Goal: Task Accomplishment & Management: Complete application form

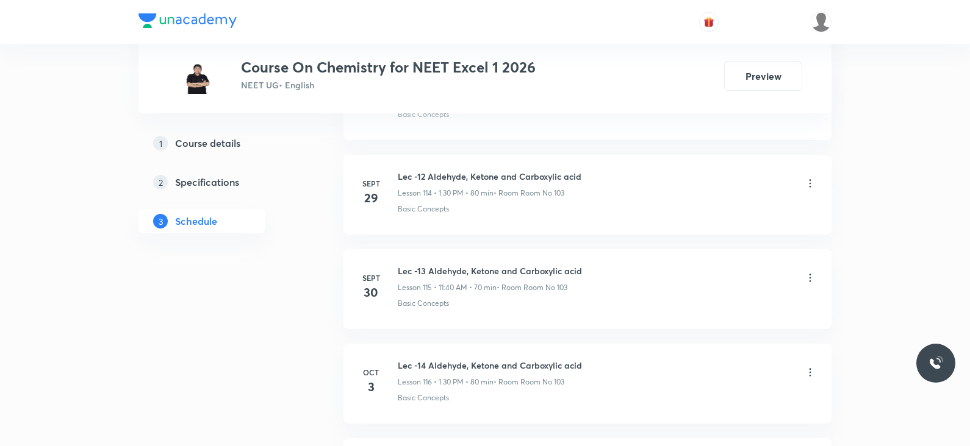
scroll to position [11565, 0]
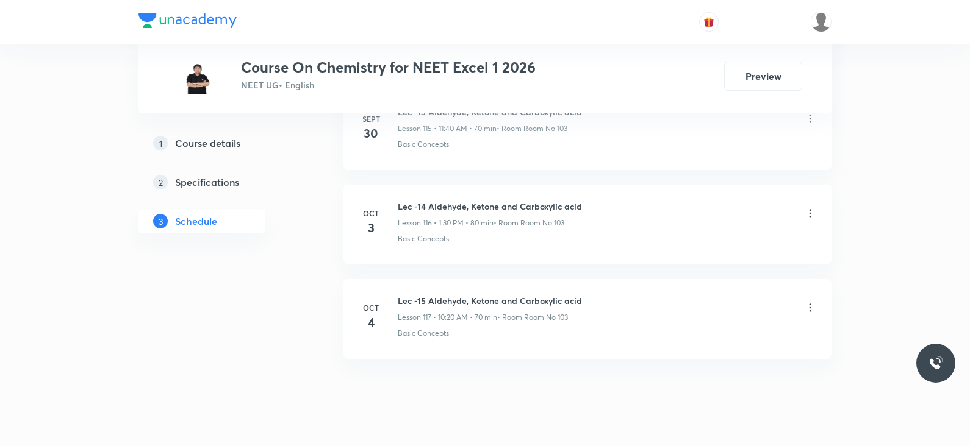
click at [520, 295] on h6 "Lec -15 Aldehyde, Ketone and Carboxylic acid" at bounding box center [490, 301] width 184 height 13
copy h6 "Lec -15 Aldehyde, Ketone and Carboxylic acid"
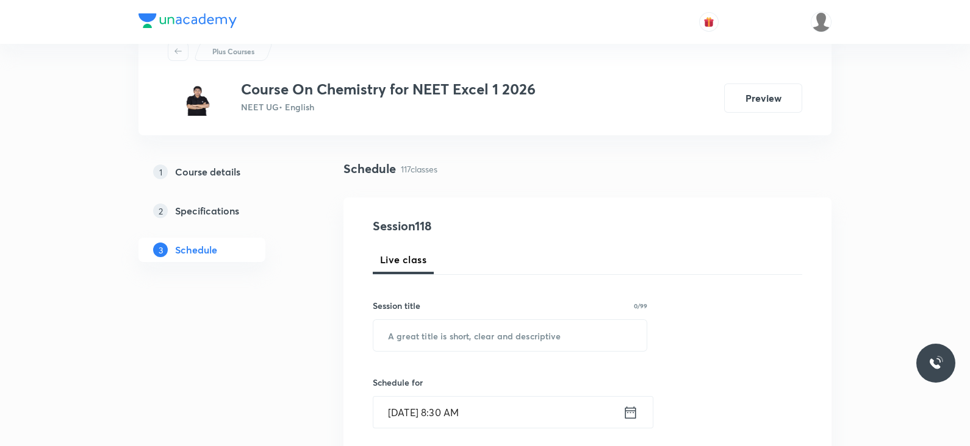
scroll to position [0, 0]
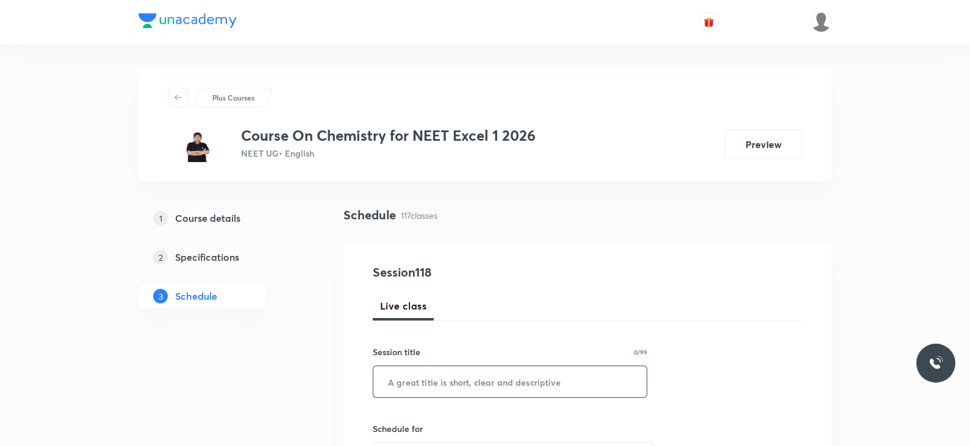
click at [490, 379] on input "text" at bounding box center [509, 382] width 273 height 31
paste input "Lec -15 Aldehyde, Ketone and Carboxylic acid"
click at [420, 382] on input "Lec -15 Aldehyde, Ketone and Carboxylic acid" at bounding box center [509, 382] width 273 height 31
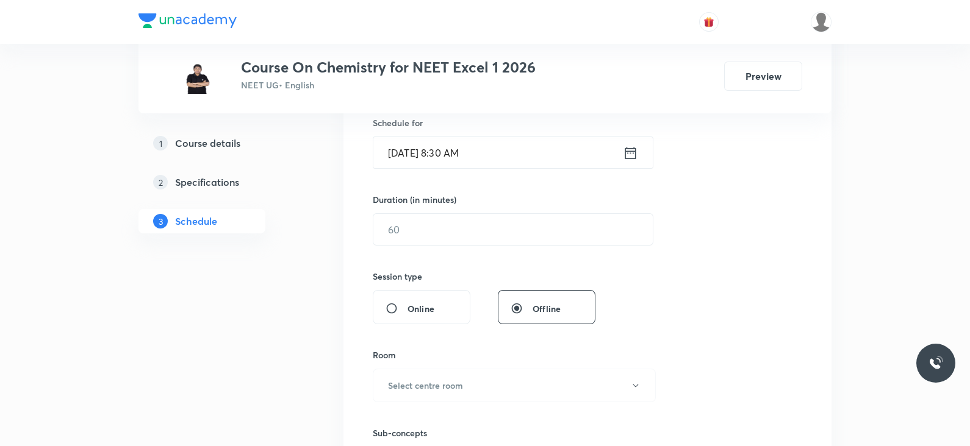
scroll to position [307, 0]
type input "Lec -16 Aldehyde, Ketone and Carboxylic acid"
click at [631, 156] on icon at bounding box center [630, 151] width 11 height 12
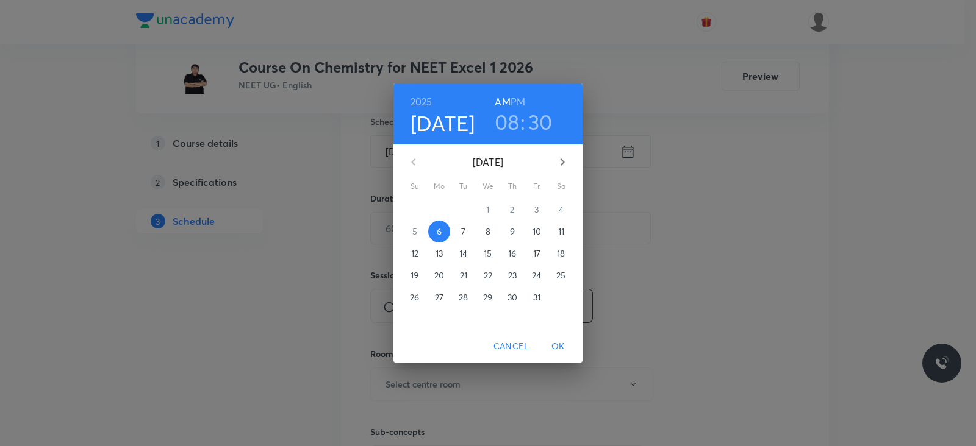
click at [512, 121] on h3 "08" at bounding box center [507, 122] width 25 height 26
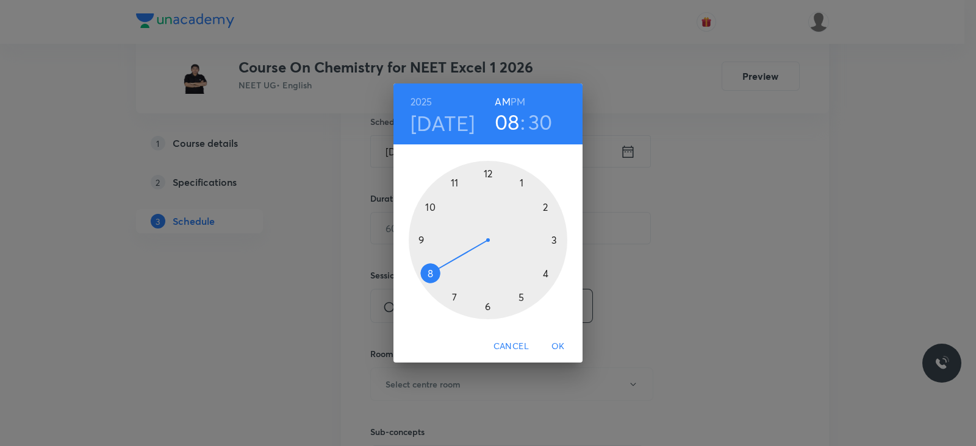
click at [432, 208] on div at bounding box center [488, 240] width 159 height 159
click at [543, 271] on div at bounding box center [488, 240] width 159 height 159
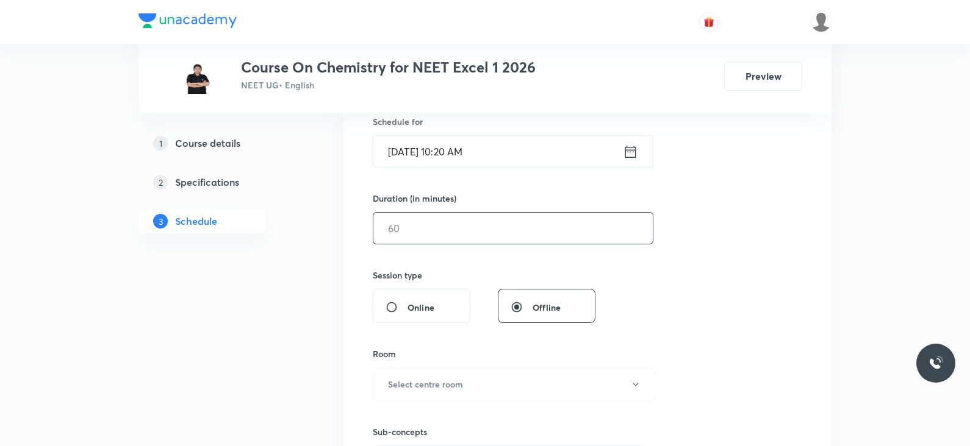
click at [423, 229] on input "text" at bounding box center [512, 228] width 279 height 31
type input "70"
drag, startPoint x: 490, startPoint y: 271, endPoint x: 633, endPoint y: 149, distance: 187.3
click at [633, 149] on div "Session 118 Live class Session title 0/99 ​ Schedule for Oct 6, 2025, 8:33 AM ​…" at bounding box center [587, 242] width 429 height 573
click at [636, 157] on icon at bounding box center [630, 151] width 15 height 17
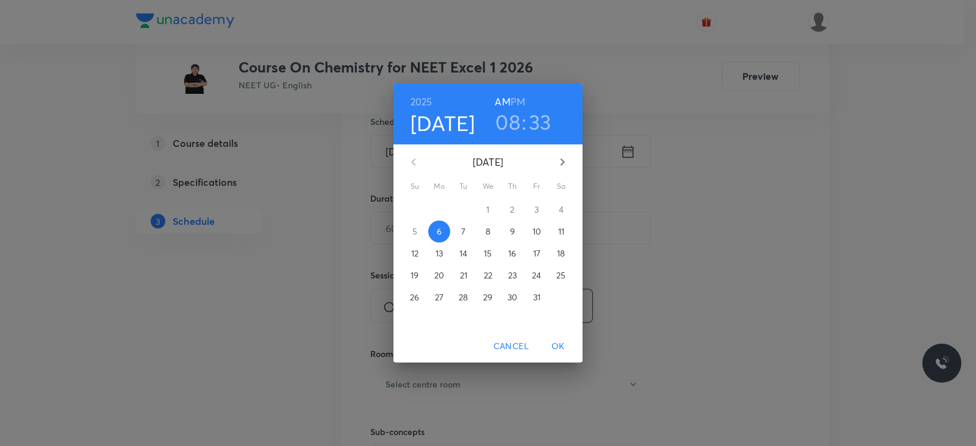
click at [508, 117] on h3 "08" at bounding box center [507, 122] width 25 height 26
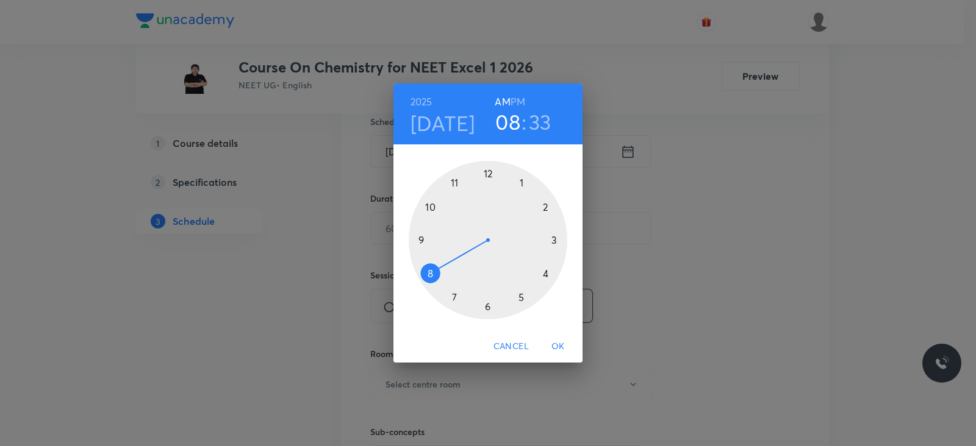
click at [429, 206] on div at bounding box center [488, 240] width 159 height 159
click at [545, 270] on div at bounding box center [488, 240] width 159 height 159
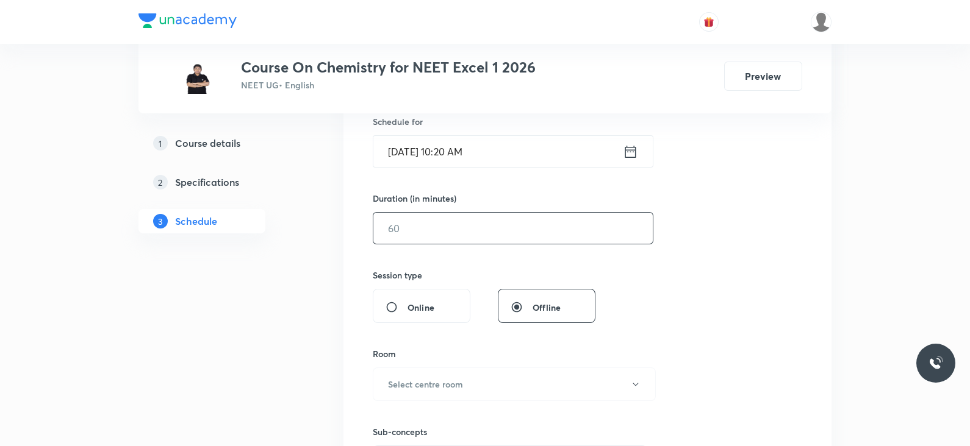
click at [472, 227] on input "text" at bounding box center [512, 228] width 279 height 31
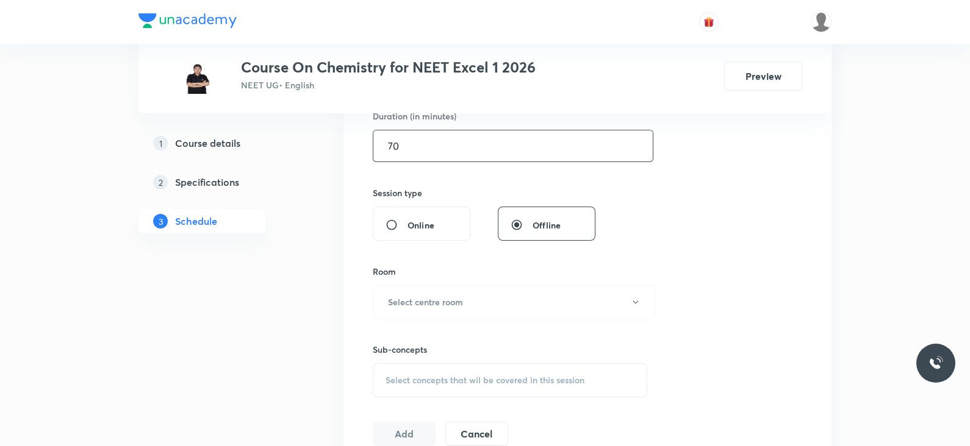
scroll to position [390, 0]
type input "70"
click at [424, 282] on div "Room Select centre room" at bounding box center [510, 292] width 274 height 54
click at [424, 298] on h6 "Select centre room" at bounding box center [425, 301] width 75 height 13
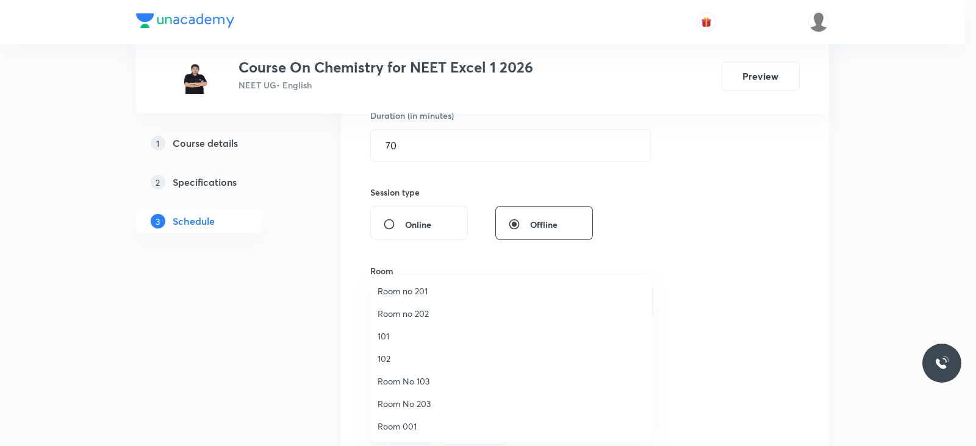
click at [410, 376] on span "Room No 103" at bounding box center [511, 381] width 267 height 13
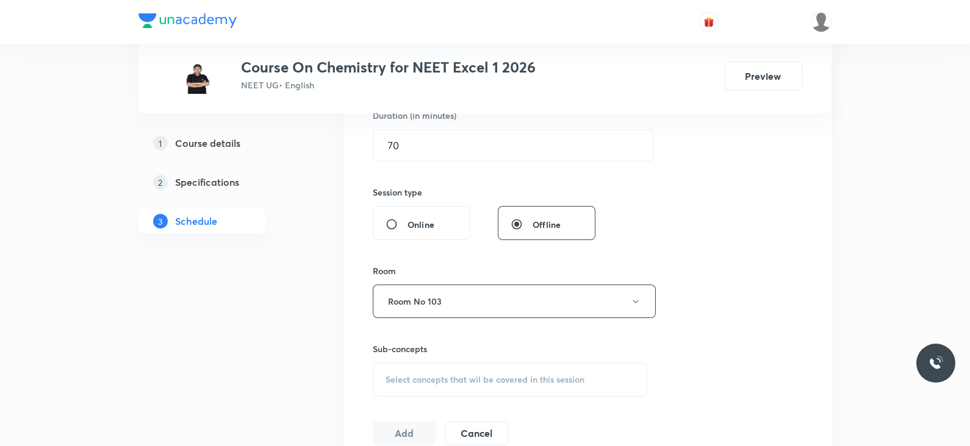
click at [473, 359] on div "Sub-concepts Select concepts that wil be covered in this session" at bounding box center [510, 370] width 274 height 54
click at [473, 375] on span "Select concepts that wil be covered in this session" at bounding box center [484, 380] width 199 height 10
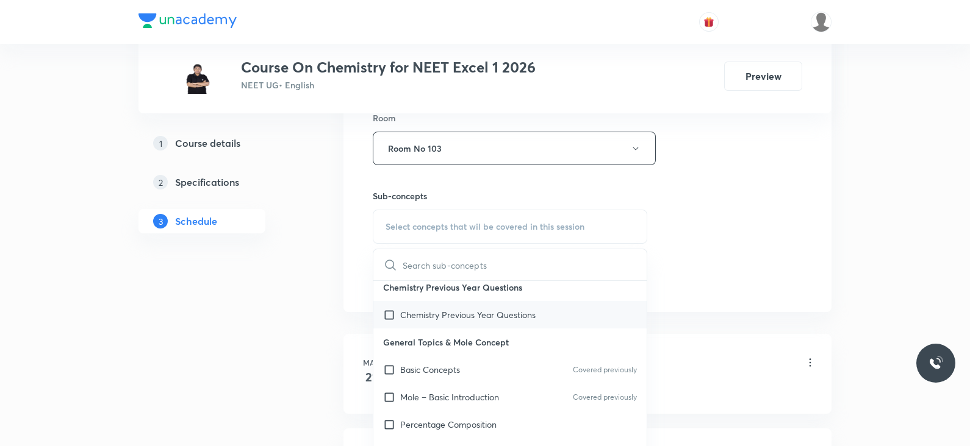
scroll to position [95, 0]
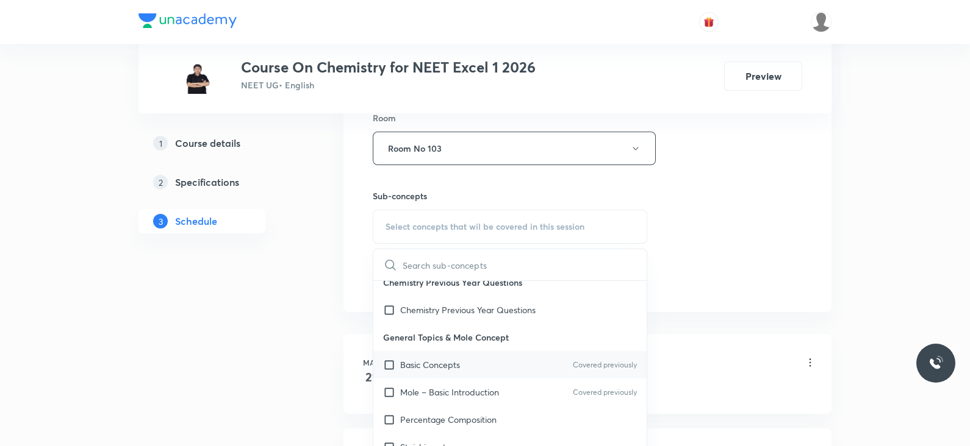
click at [470, 375] on div "Basic Concepts Covered previously" at bounding box center [509, 364] width 273 height 27
checkbox input "true"
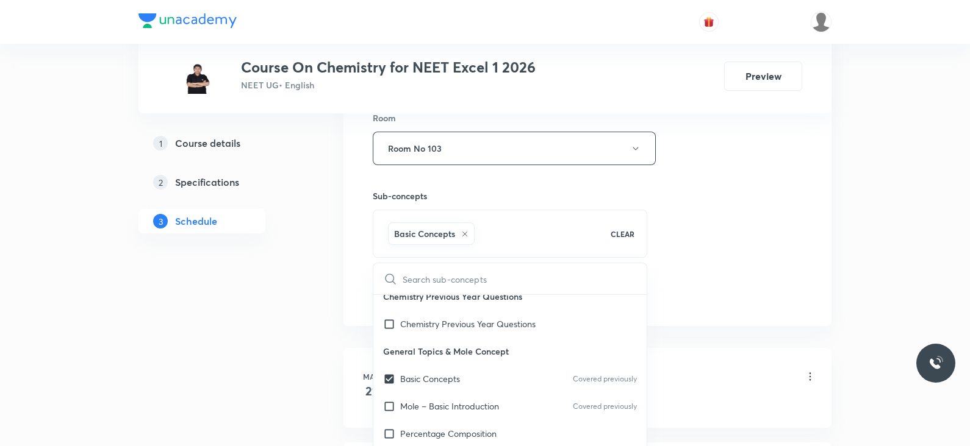
click at [687, 270] on div "Session 118 Live class Session title 0/99 ​ Schedule for Oct 6, 2025, 10:20 AM …" at bounding box center [587, 13] width 429 height 587
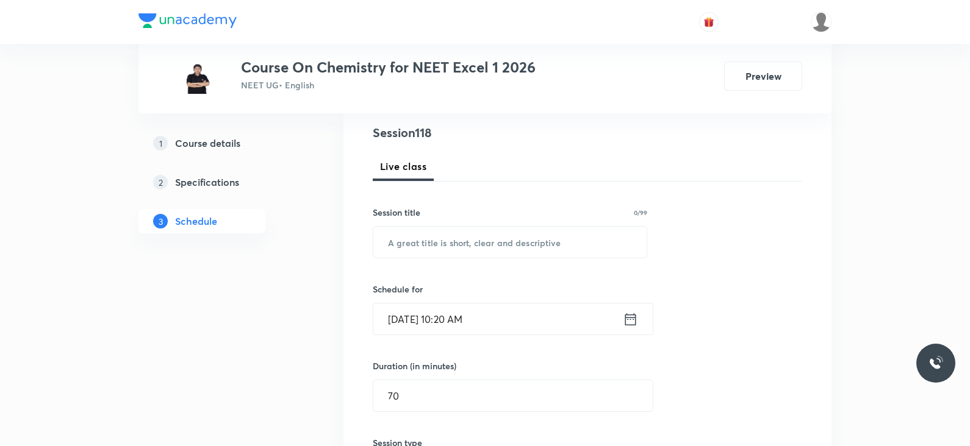
scroll to position [131, 0]
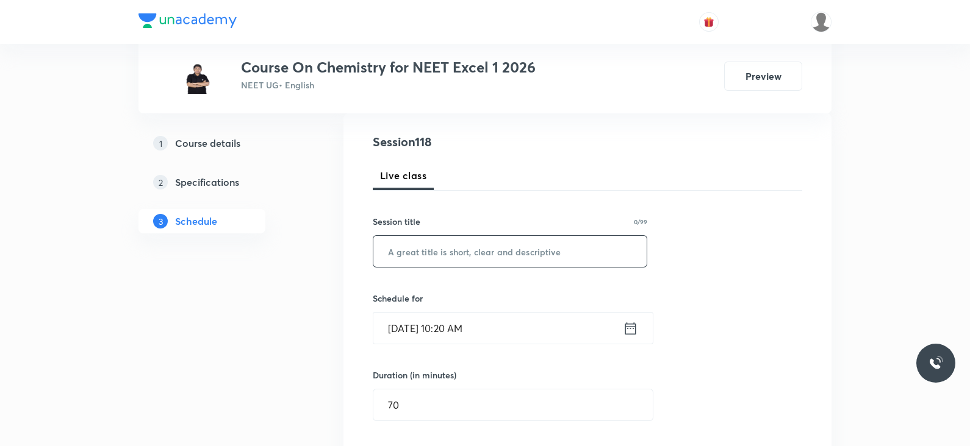
click at [461, 250] on input "text" at bounding box center [509, 251] width 273 height 31
paste input "Lec -15 Aldehyde, Ketone and Carboxylic acid"
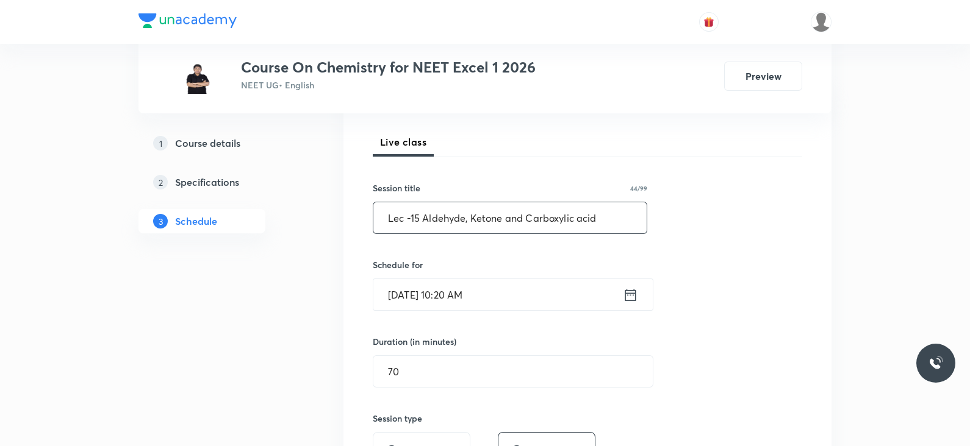
click at [418, 219] on input "Lec -15 Aldehyde, Ketone and Carboxylic acid" at bounding box center [509, 218] width 273 height 31
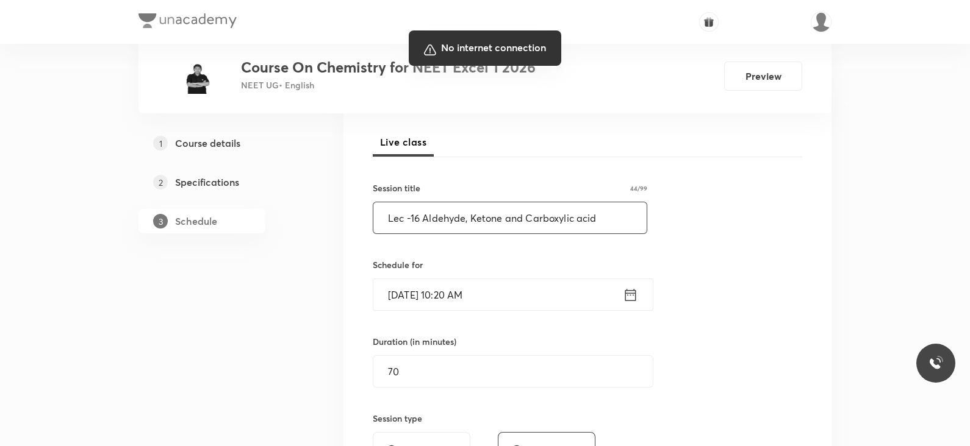
type input "Lec -16 Aldehyde, Ketone and Carboxylic acid"
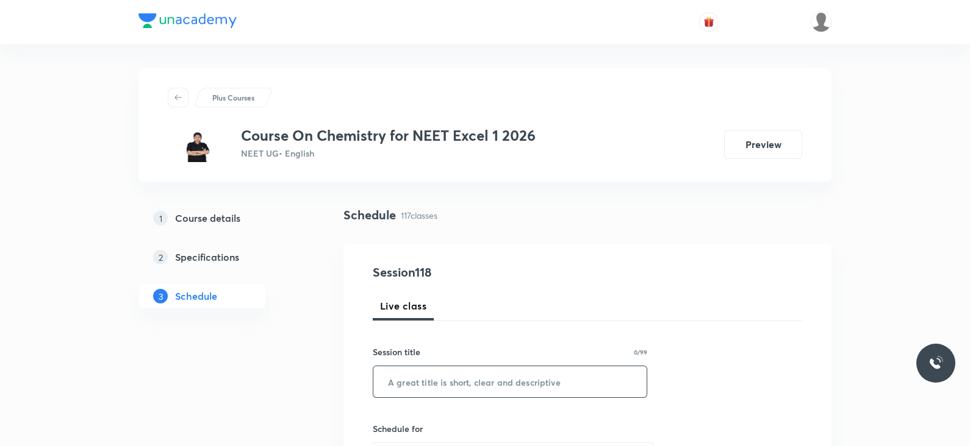
click at [440, 380] on input "text" at bounding box center [509, 382] width 273 height 31
paste input "Lec -15 Aldehyde, Ketone and Carboxylic acid"
click at [417, 381] on input "Lec -15 Aldehyde, Ketone and Carboxylic acid" at bounding box center [509, 382] width 273 height 31
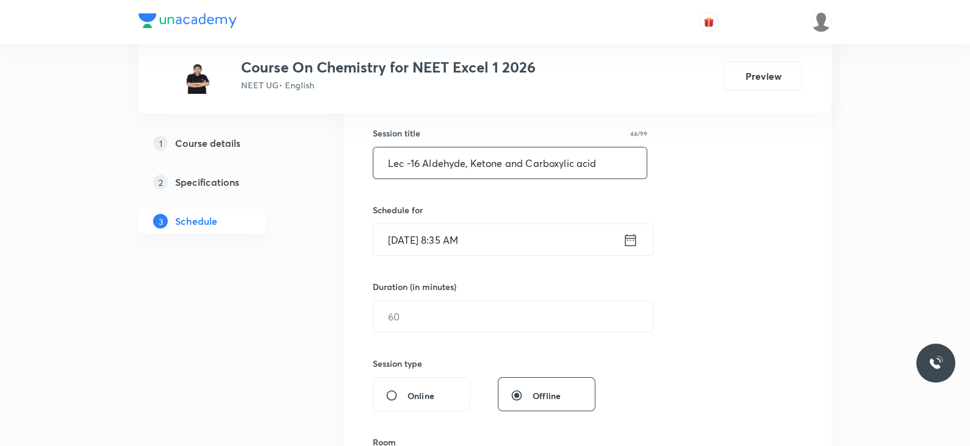
scroll to position [221, 0]
type input "Lec -16 Aldehyde, Ketone and Carboxylic acid"
click at [636, 236] on icon at bounding box center [630, 238] width 15 height 17
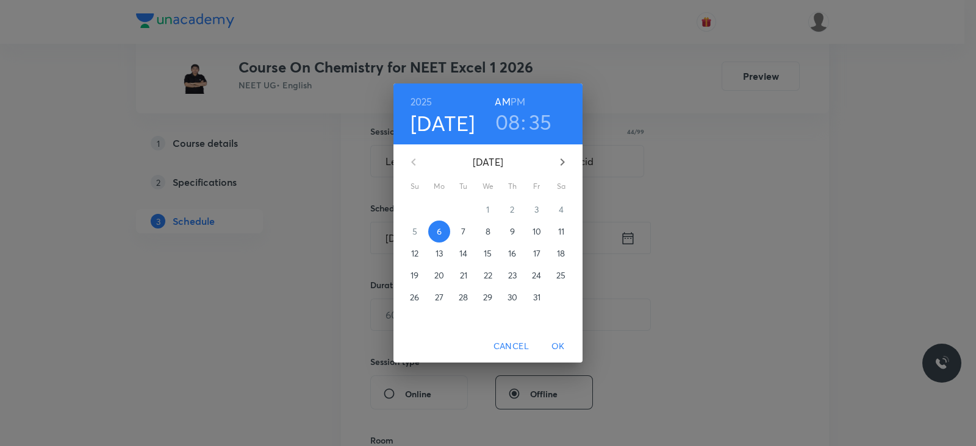
click at [507, 129] on h3 "08" at bounding box center [507, 122] width 25 height 26
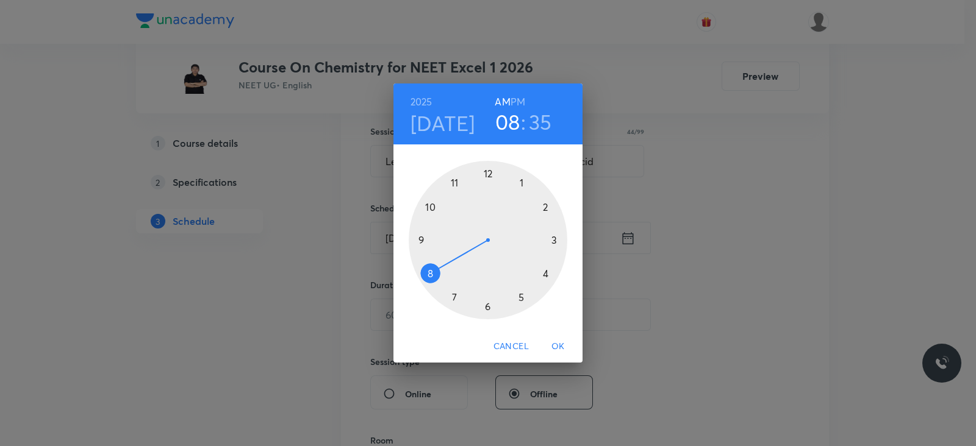
click at [430, 206] on div at bounding box center [488, 240] width 159 height 159
click at [548, 272] on div at bounding box center [488, 240] width 159 height 159
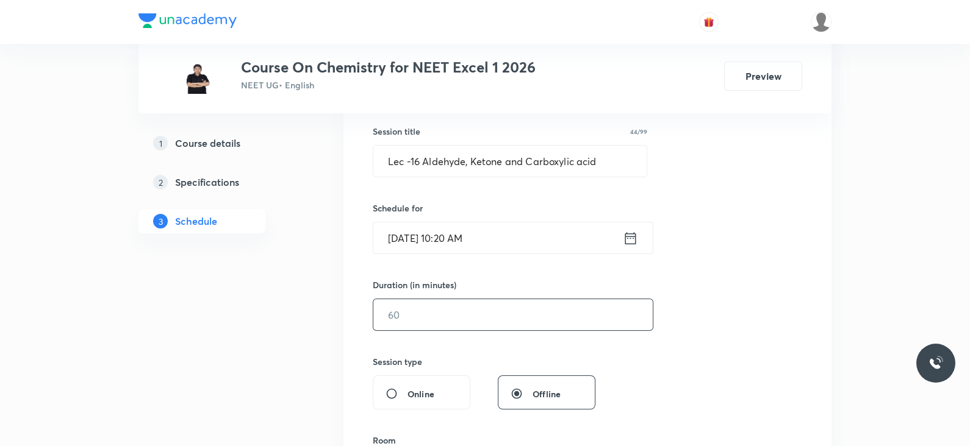
click at [461, 314] on input "text" at bounding box center [512, 314] width 279 height 31
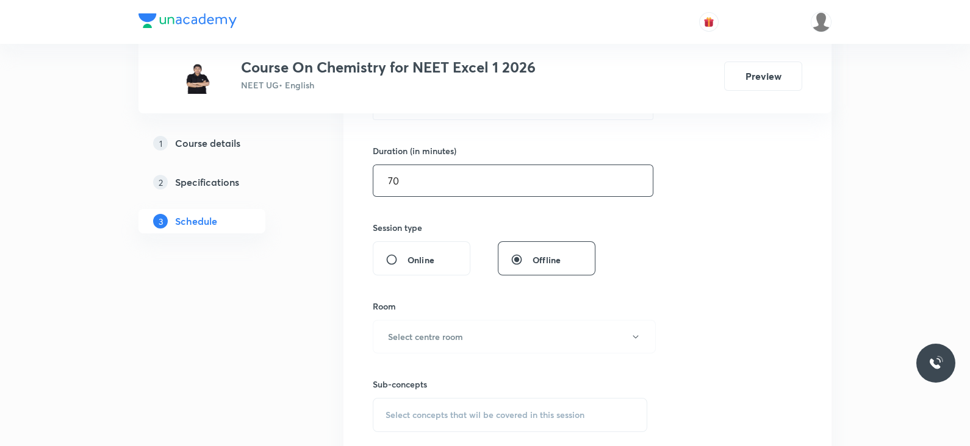
scroll to position [371, 0]
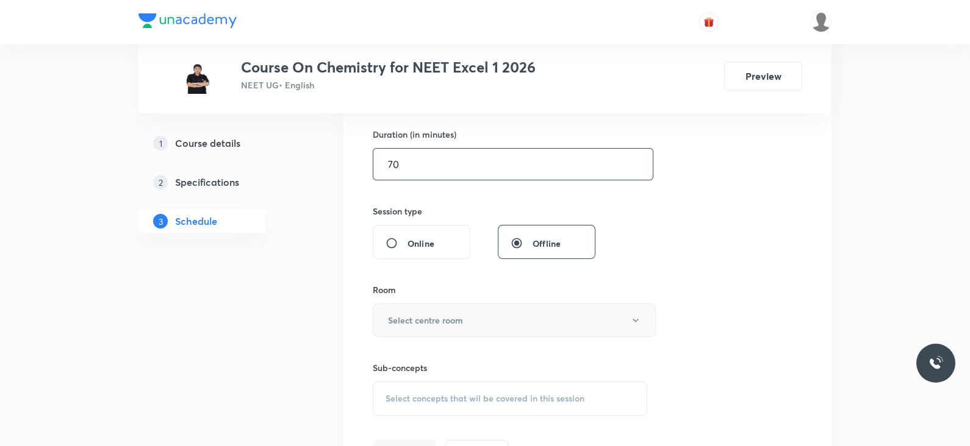
type input "70"
click at [450, 328] on button "Select centre room" at bounding box center [514, 321] width 283 height 34
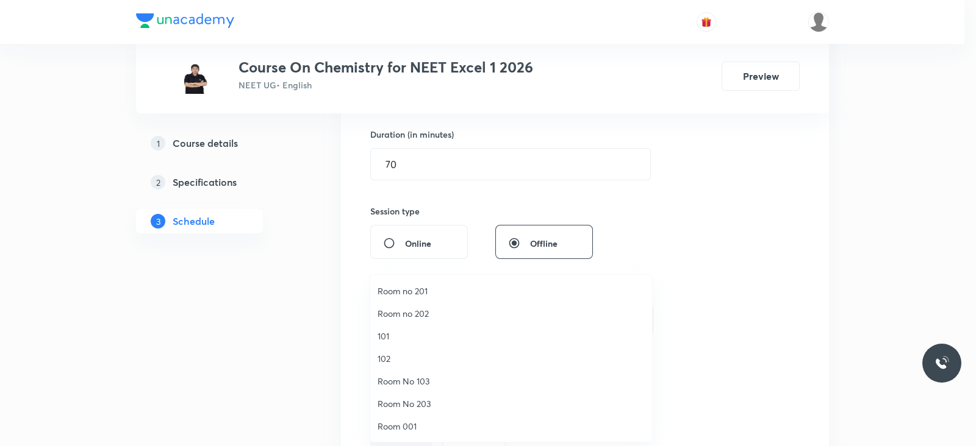
click at [392, 381] on span "Room No 103" at bounding box center [511, 381] width 267 height 13
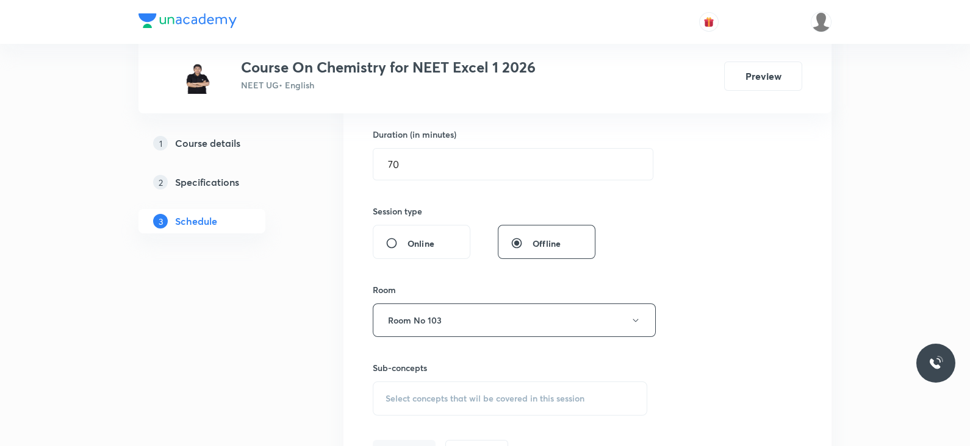
click at [448, 398] on span "Select concepts that wil be covered in this session" at bounding box center [484, 399] width 199 height 10
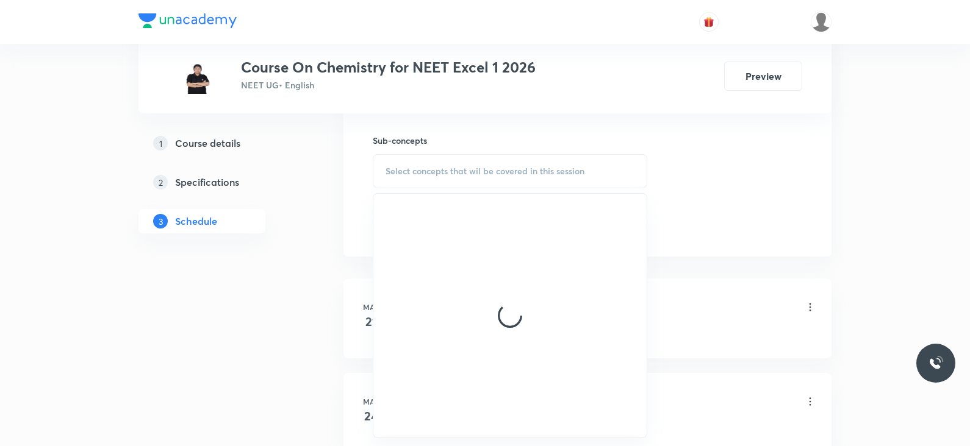
scroll to position [600, 0]
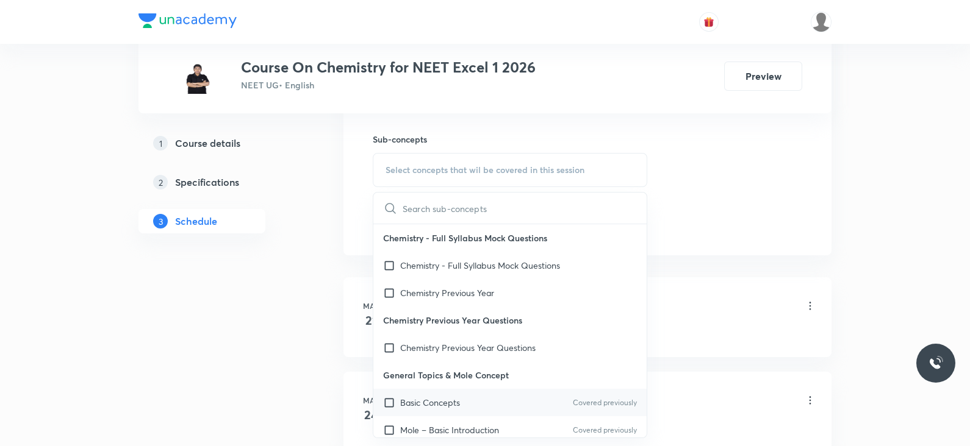
click at [485, 406] on div "Basic Concepts Covered previously" at bounding box center [509, 402] width 273 height 27
checkbox input "true"
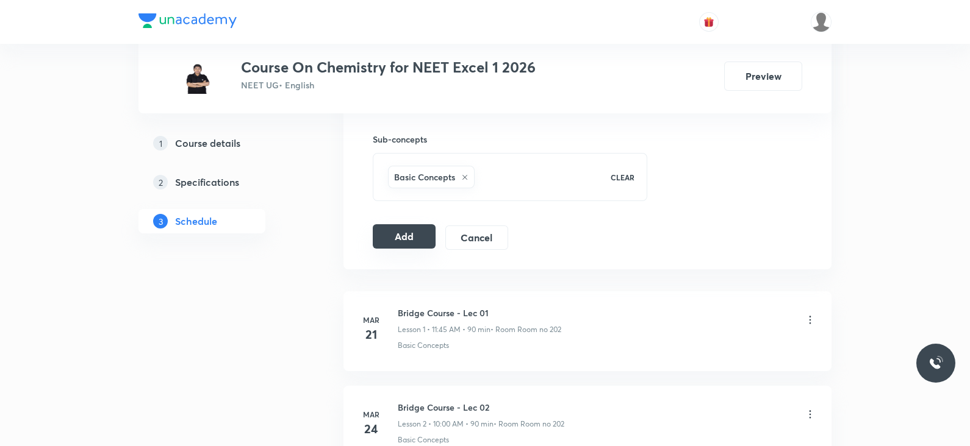
click at [389, 242] on button "Add" at bounding box center [404, 236] width 63 height 24
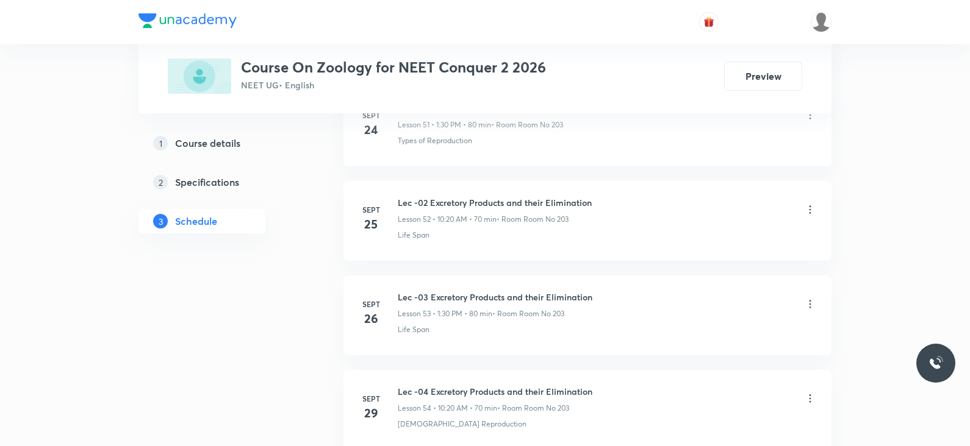
scroll to position [5812, 0]
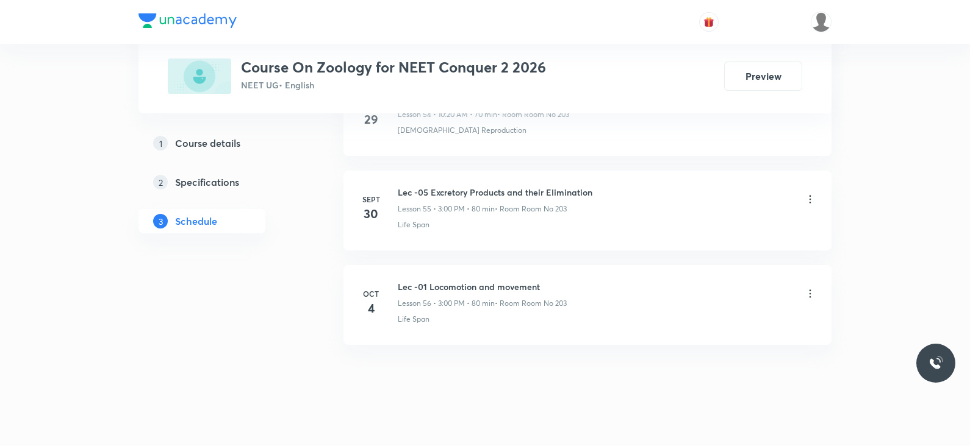
click at [432, 281] on h6 "Lec -01 Locomotion and movement" at bounding box center [482, 287] width 169 height 13
copy h6 "Lec -01 Locomotion and movement"
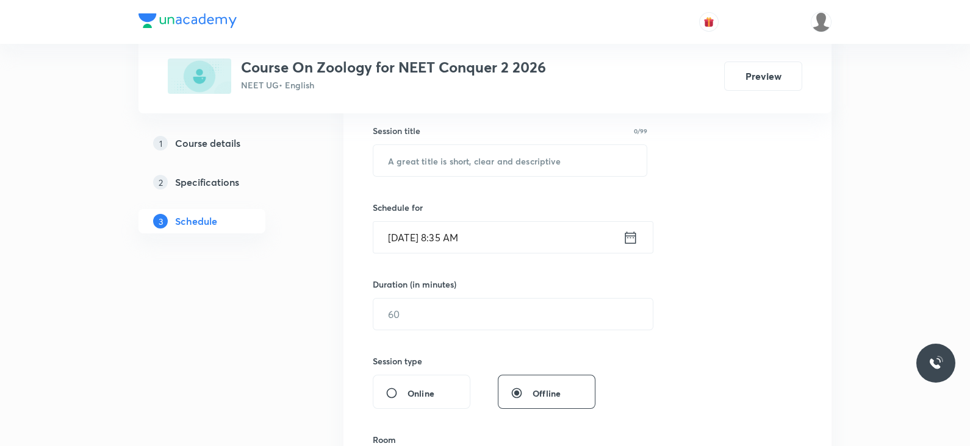
scroll to position [0, 0]
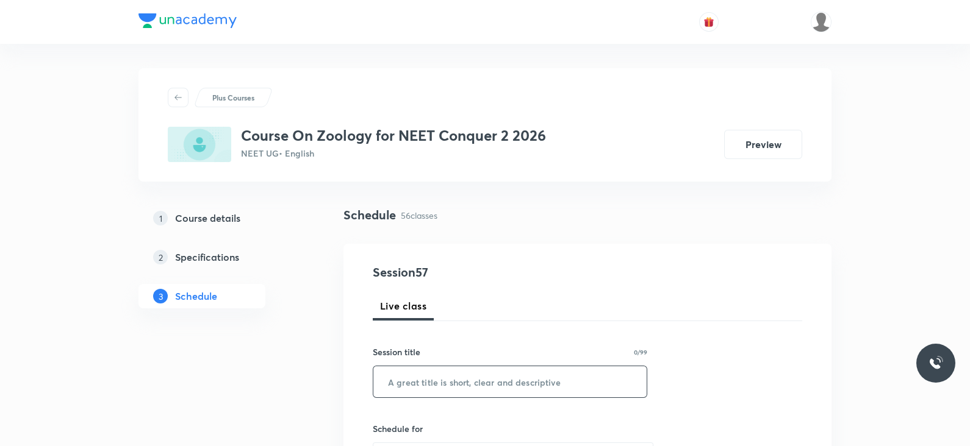
click at [439, 356] on input "text" at bounding box center [509, 382] width 273 height 31
paste input "Lec -01 Locomotion and movement"
click at [421, 356] on input "Lec -01 Locomotion and movement" at bounding box center [509, 382] width 273 height 31
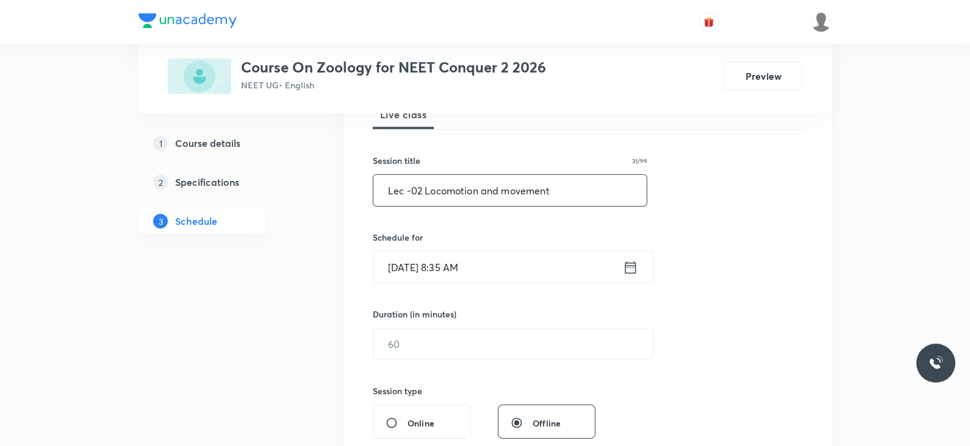
scroll to position [193, 0]
type input "Lec -02 Locomotion and movement"
click at [631, 270] on icon at bounding box center [630, 265] width 11 height 12
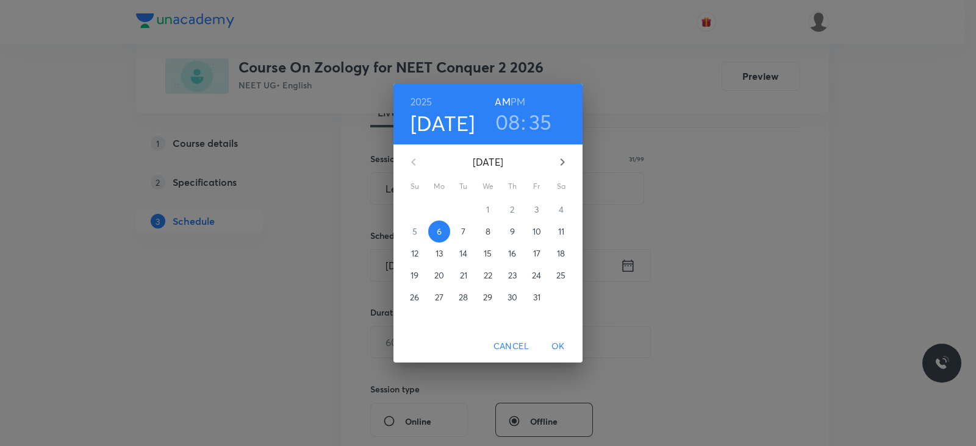
click at [501, 116] on h3 "08" at bounding box center [507, 122] width 25 height 26
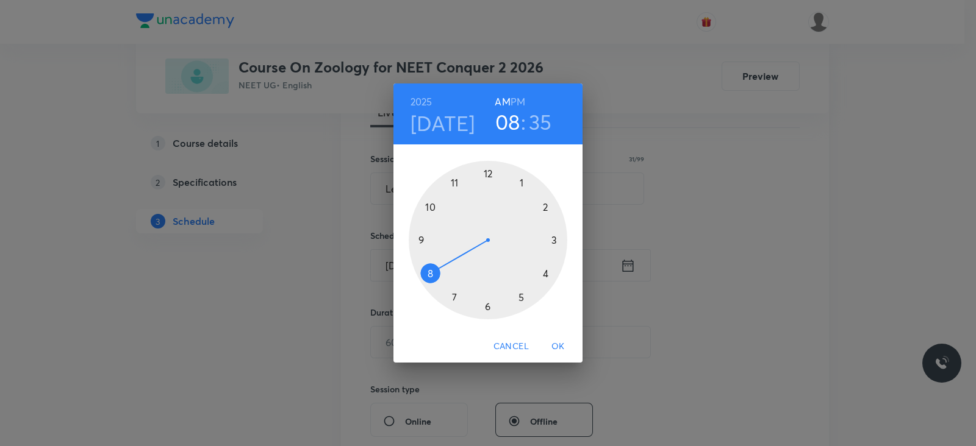
click at [428, 207] on div at bounding box center [488, 240] width 159 height 159
click at [543, 273] on div at bounding box center [488, 240] width 159 height 159
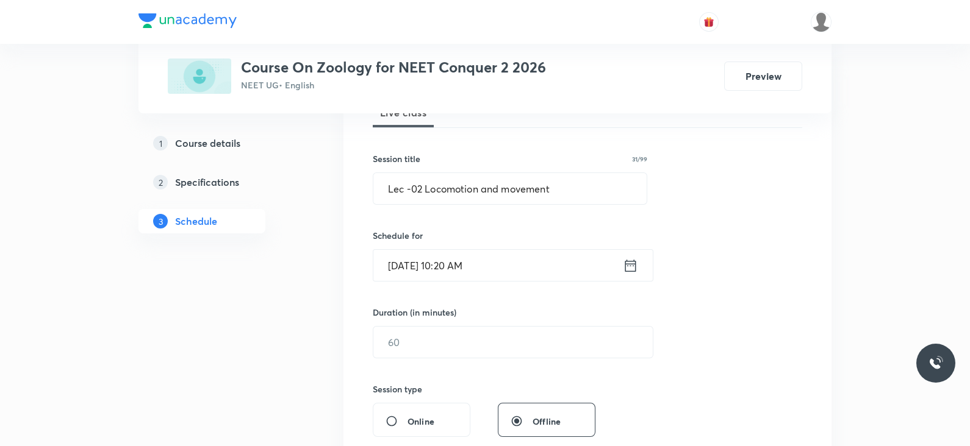
click at [452, 356] on div "Session 57 Live class Session title 31/99 Lec -02 Locomotion and movement ​ Sch…" at bounding box center [587, 356] width 429 height 573
click at [462, 347] on input "text" at bounding box center [512, 342] width 279 height 31
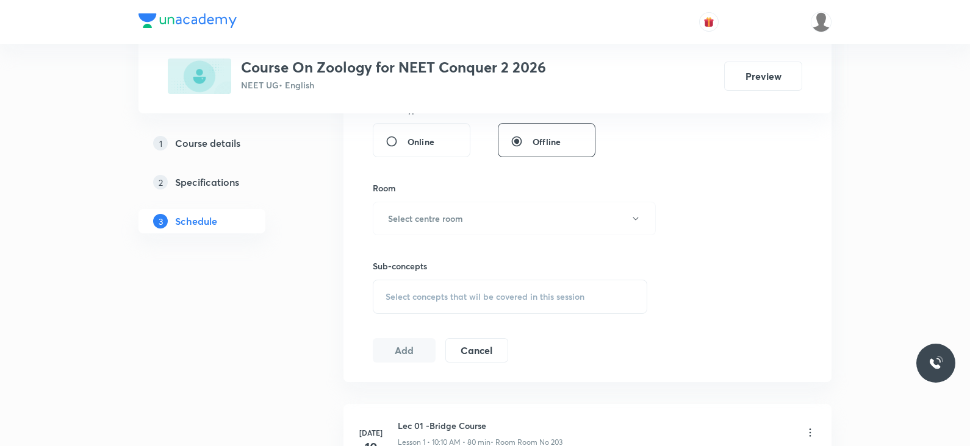
scroll to position [474, 0]
type input "70"
click at [482, 210] on button "Select centre room" at bounding box center [514, 218] width 283 height 34
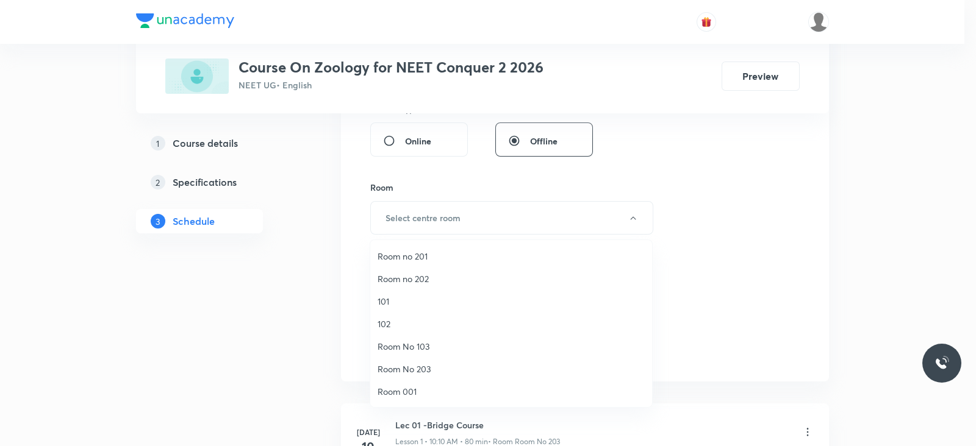
click at [401, 356] on span "Room No 203" at bounding box center [511, 369] width 267 height 13
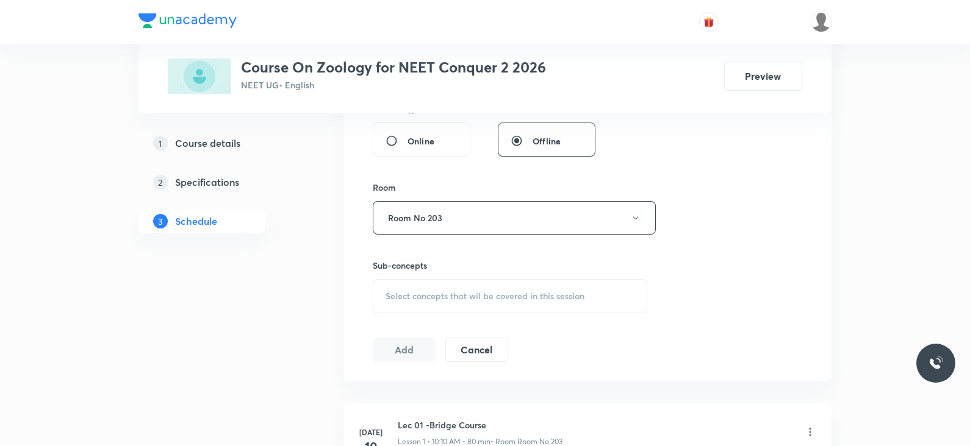
click at [470, 295] on span "Select concepts that wil be covered in this session" at bounding box center [484, 297] width 199 height 10
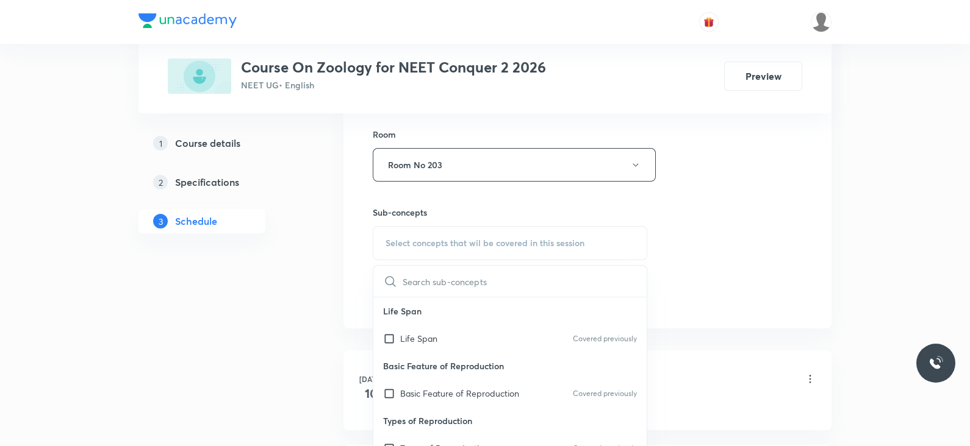
scroll to position [538, 0]
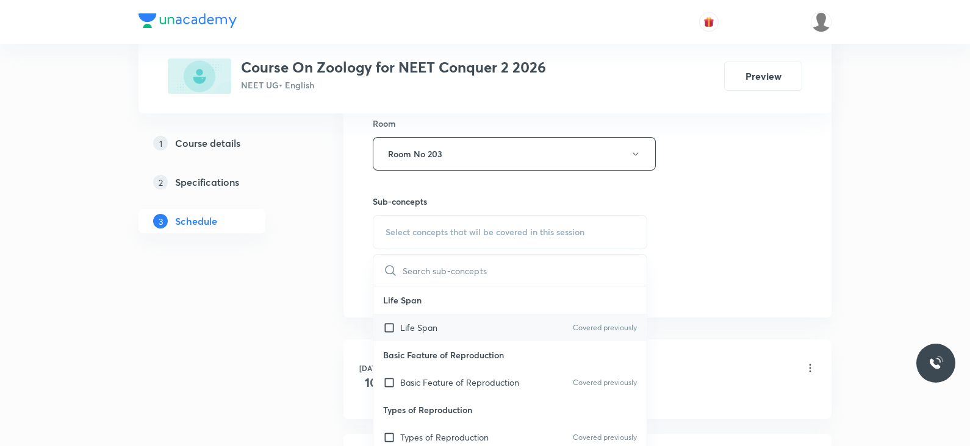
click at [448, 321] on div "Life Span Covered previously" at bounding box center [509, 327] width 273 height 27
checkbox input "true"
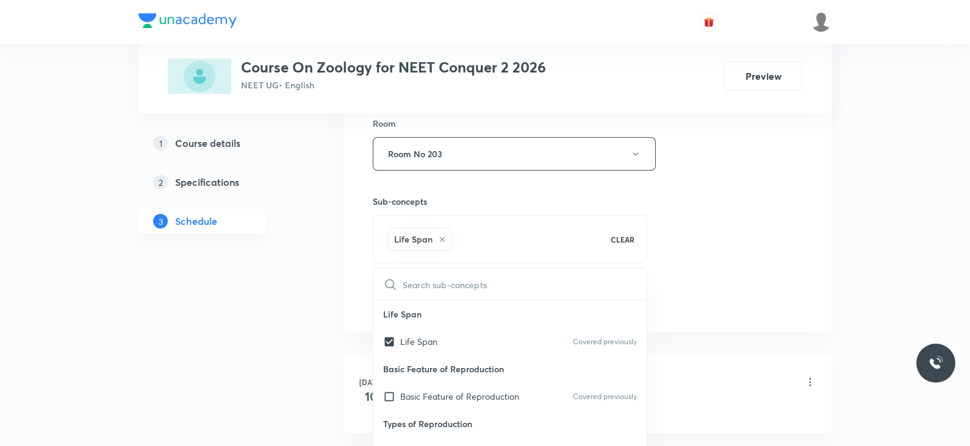
click at [647, 250] on div "Session 57 Live class Session title 31/99 Lec -02 Locomotion and movement ​ Sch…" at bounding box center [587, 19] width 429 height 587
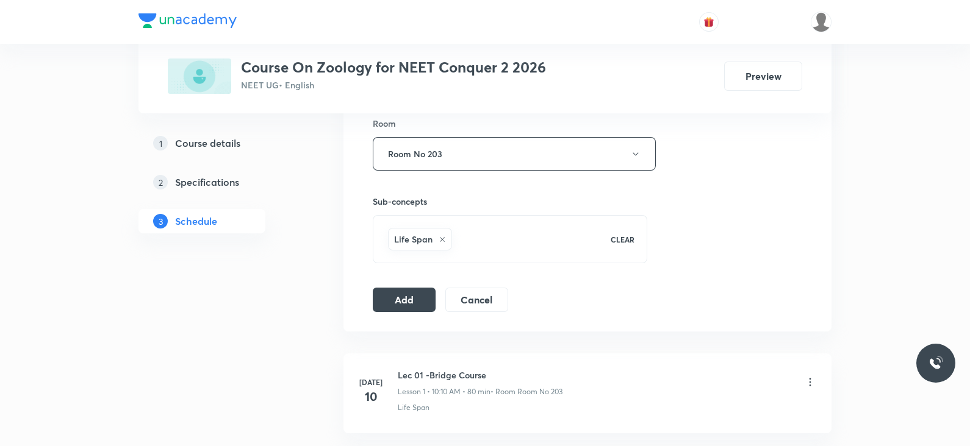
click at [440, 237] on icon at bounding box center [442, 239] width 5 height 5
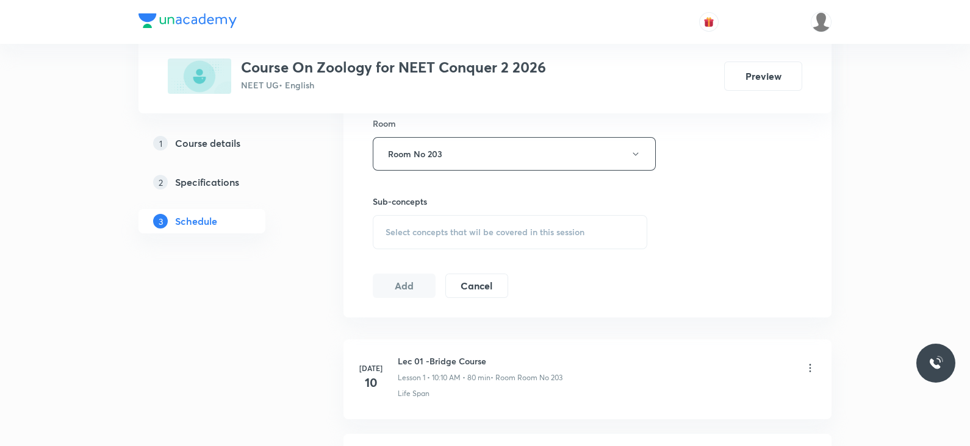
click at [437, 230] on span "Select concepts that wil be covered in this session" at bounding box center [484, 233] width 199 height 10
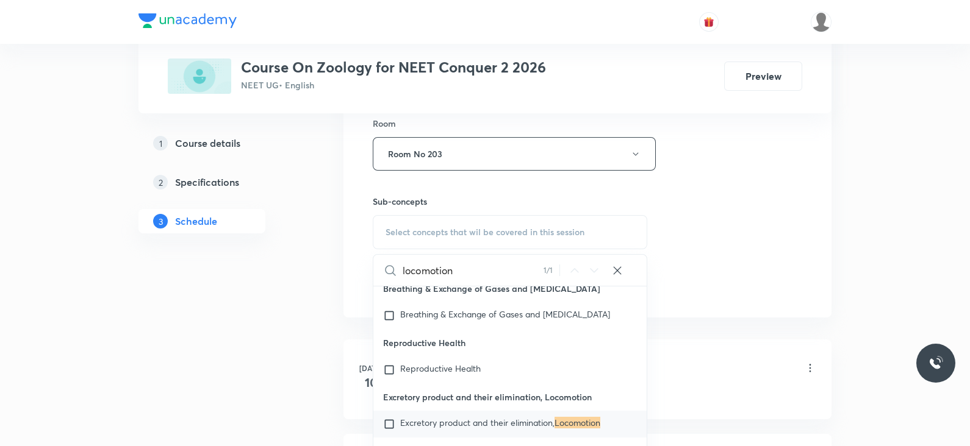
scroll to position [19942, 0]
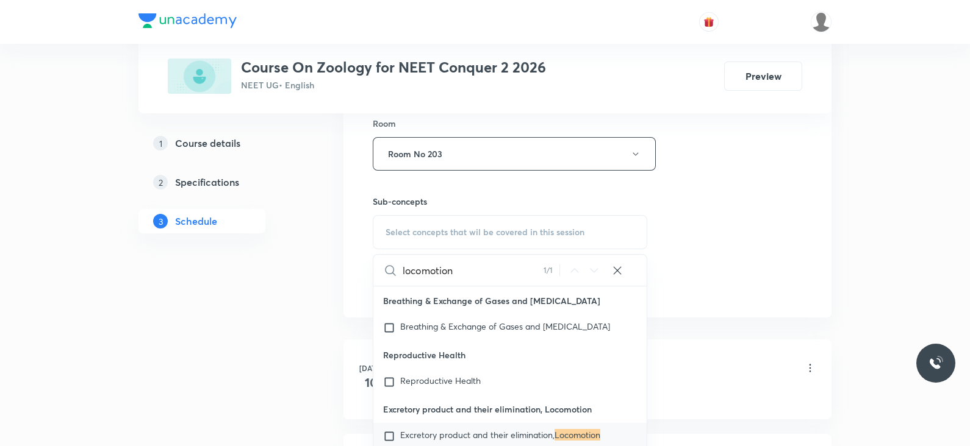
type input "locomotion"
click at [389, 356] on input "checkbox" at bounding box center [391, 437] width 17 height 12
checkbox input "true"
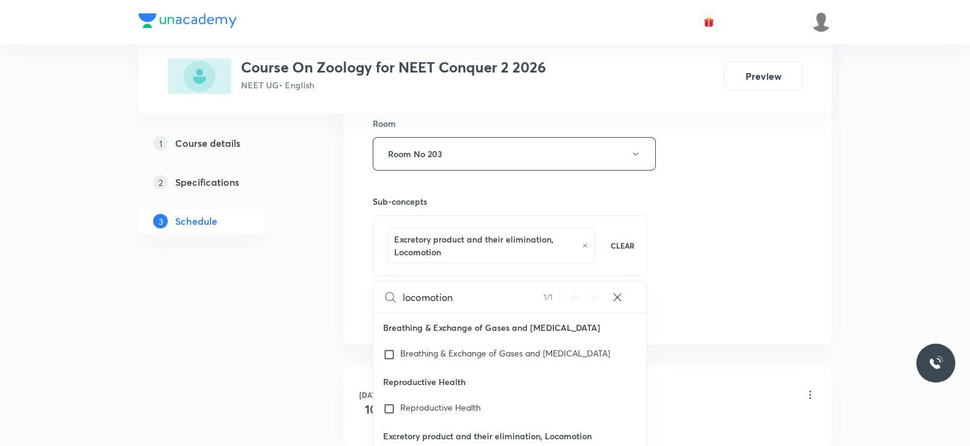
click at [741, 198] on div "Session 57 Live class Session title 31/99 Lec -02 Locomotion and movement ​ Sch…" at bounding box center [587, 26] width 429 height 600
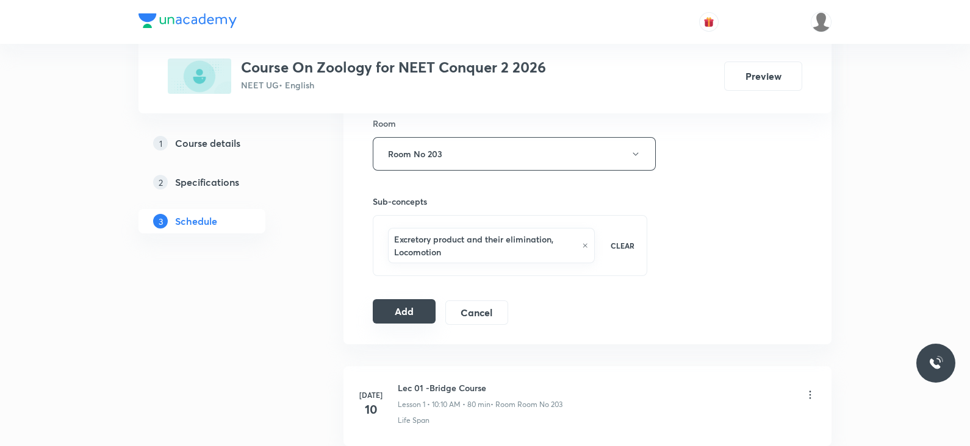
click at [395, 303] on button "Add" at bounding box center [404, 311] width 63 height 24
